Goal: Obtain resource: Obtain resource

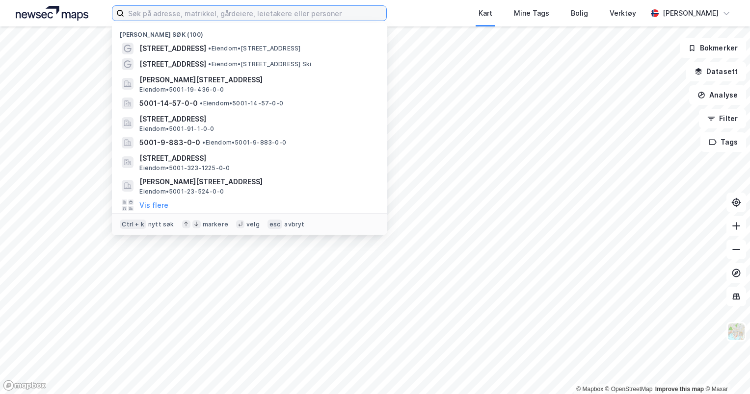
click at [230, 18] on input at bounding box center [255, 13] width 262 height 15
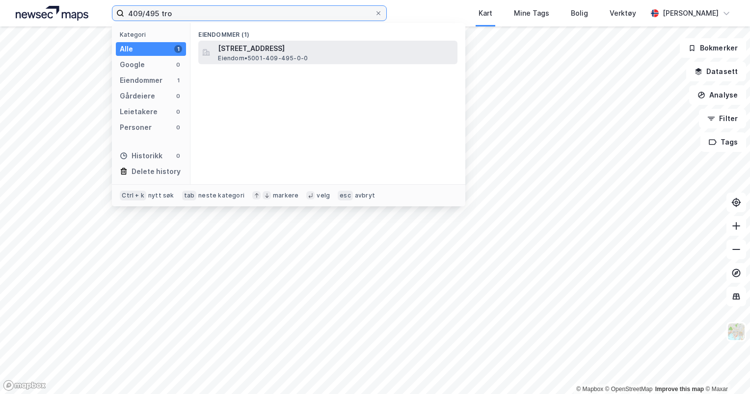
type input "409/495 tro"
click at [241, 56] on span "Eiendom • 5001-409-495-0-0" at bounding box center [263, 58] width 90 height 8
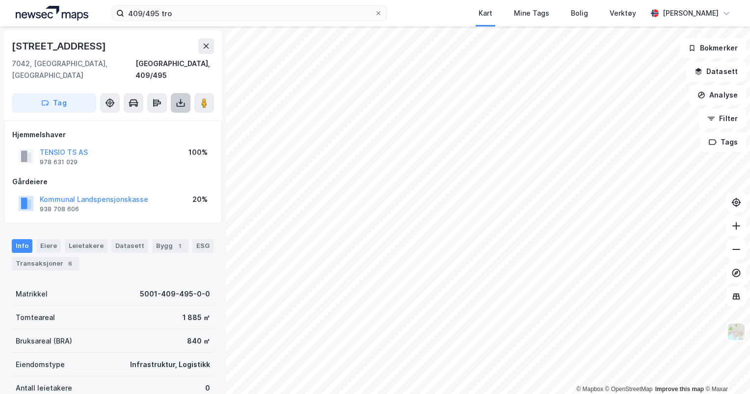
click at [180, 96] on button at bounding box center [181, 103] width 20 height 20
click at [159, 119] on div "Last ned grunnbok" at bounding box center [132, 123] width 57 height 8
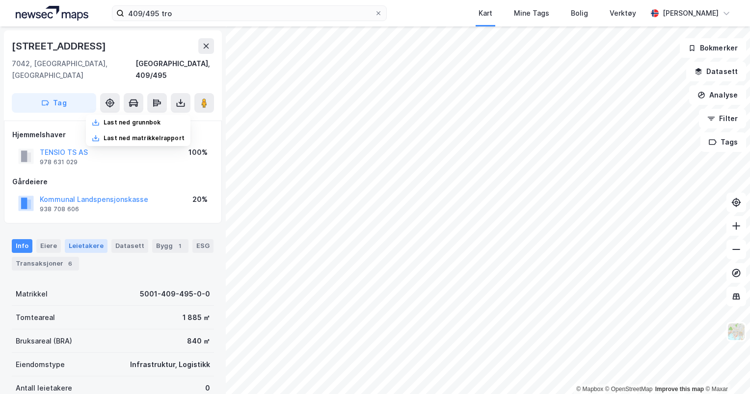
click at [90, 239] on div "Leietakere" at bounding box center [86, 246] width 43 height 14
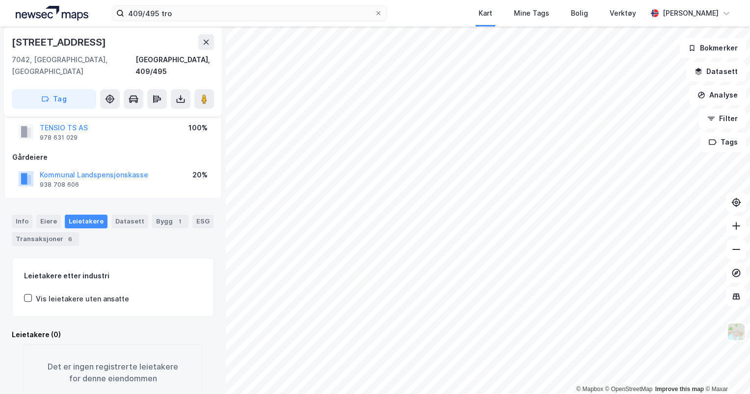
scroll to position [42, 0]
